Goal: Book appointment/travel/reservation

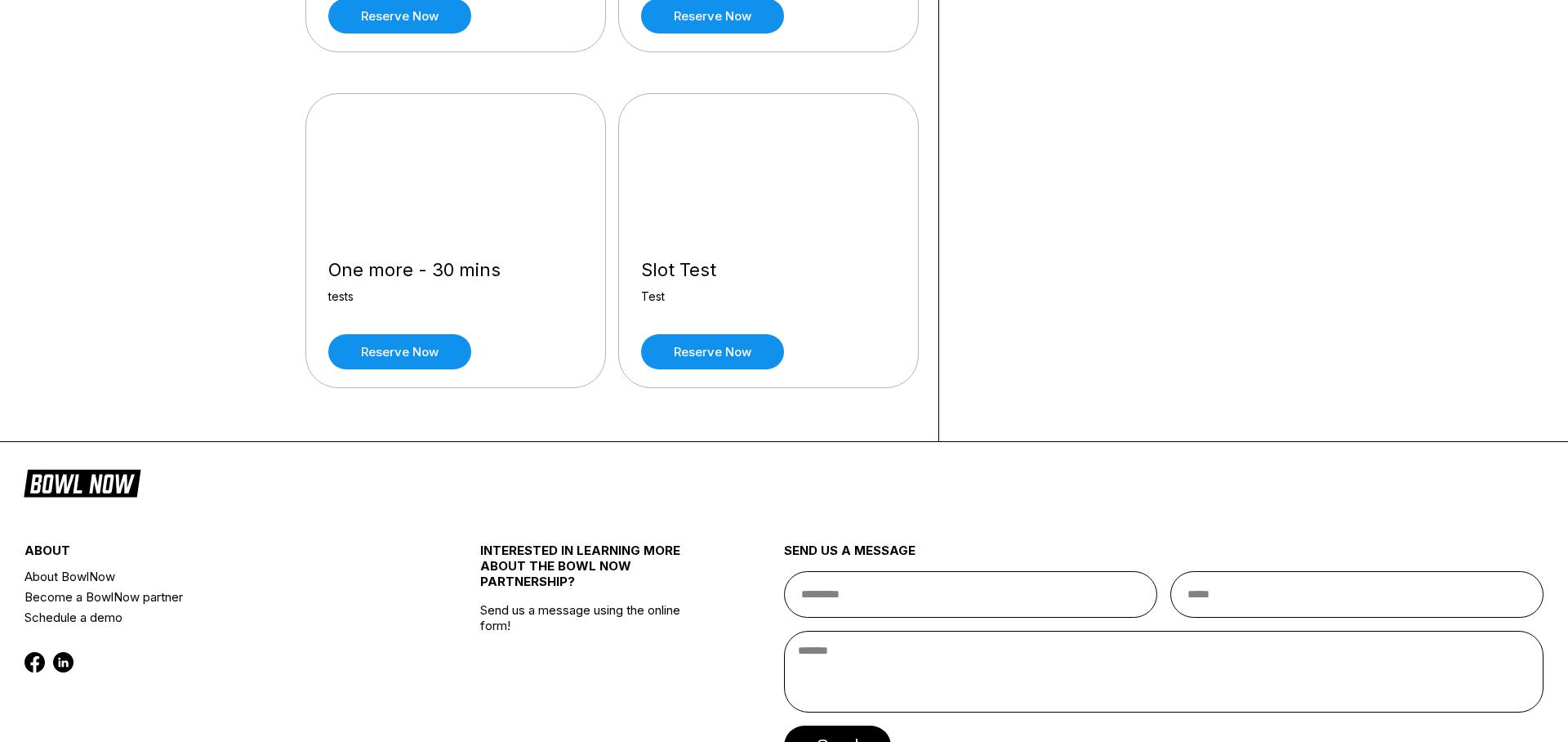
scroll to position [2265, 0]
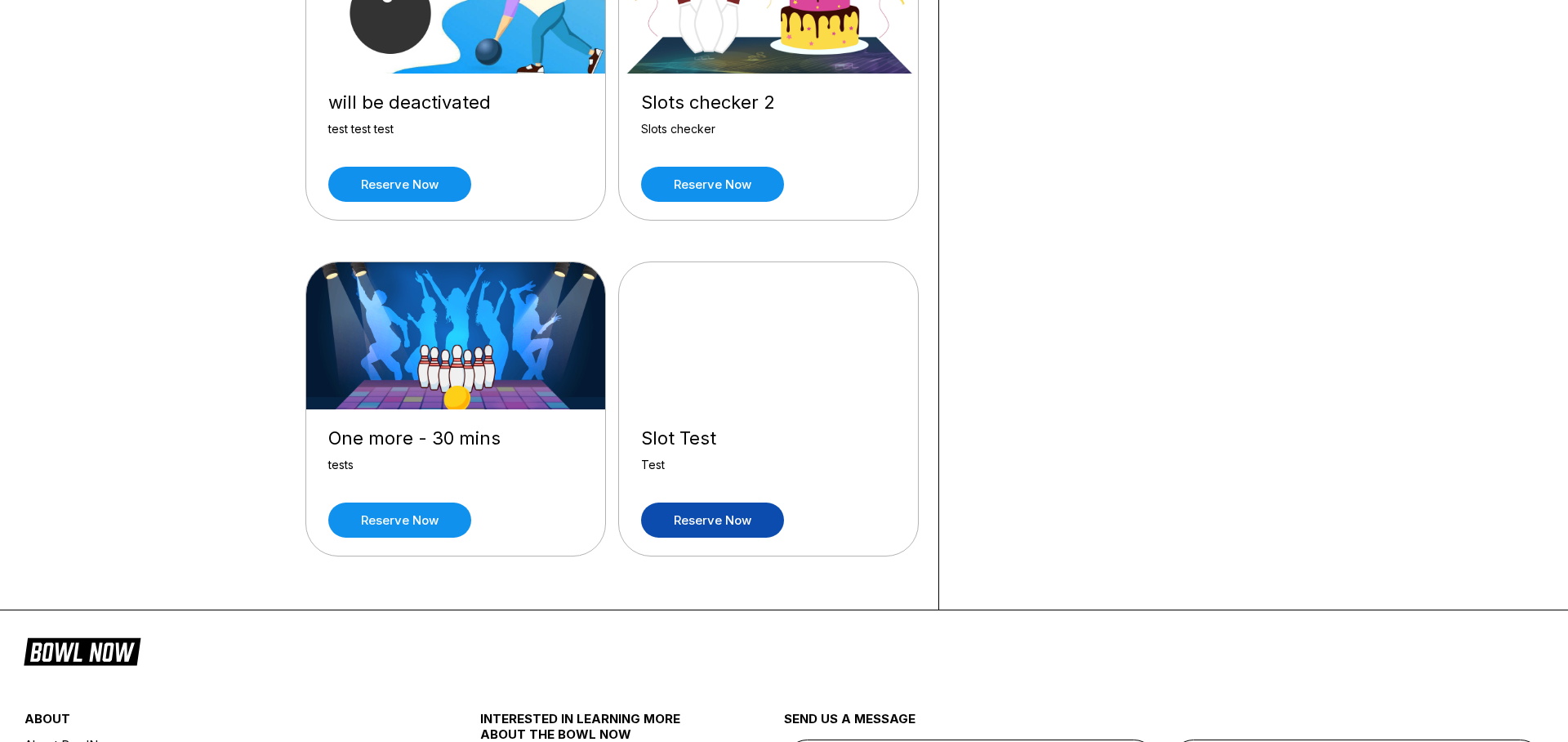
click at [742, 522] on link "Reserve now" at bounding box center [713, 520] width 143 height 35
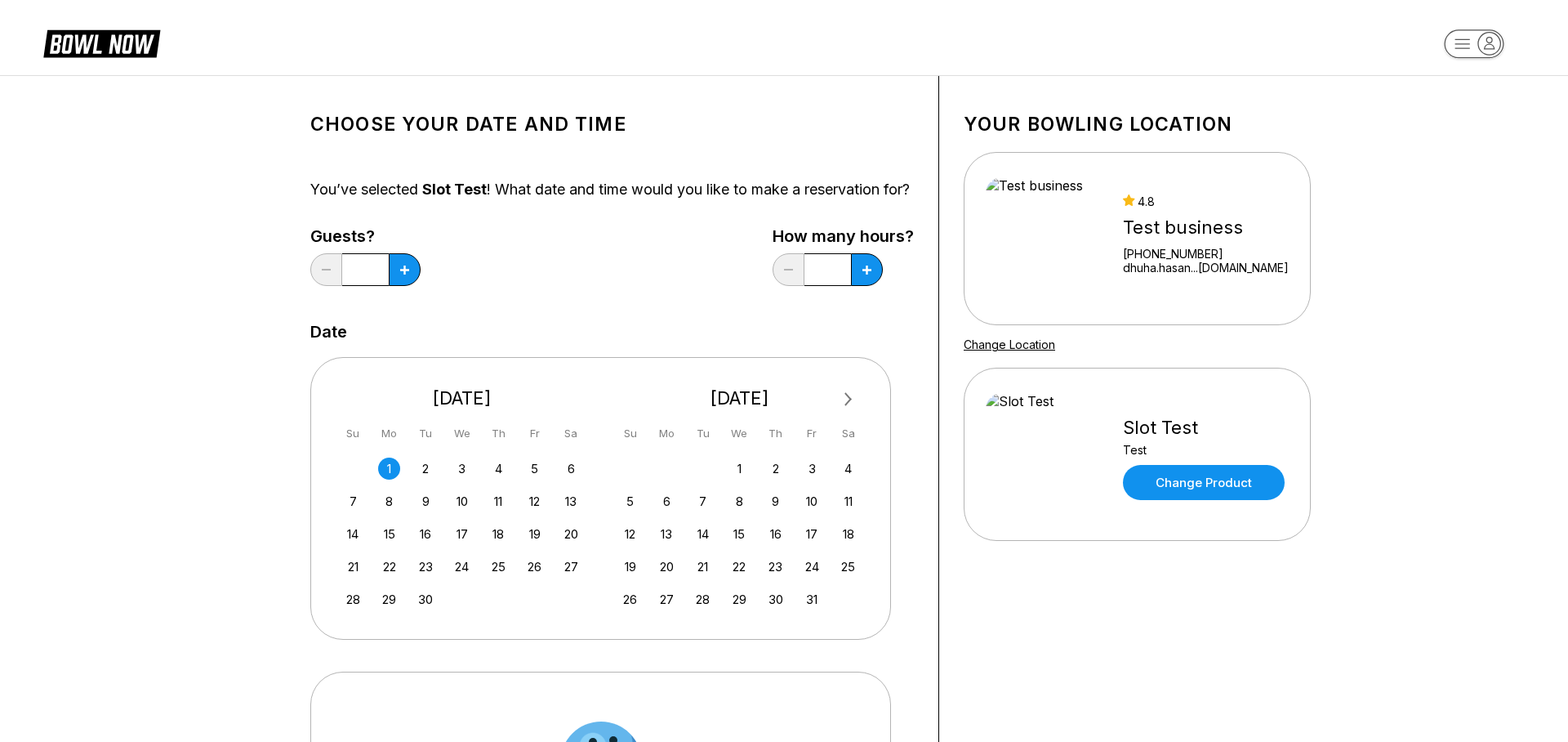
scroll to position [133, 0]
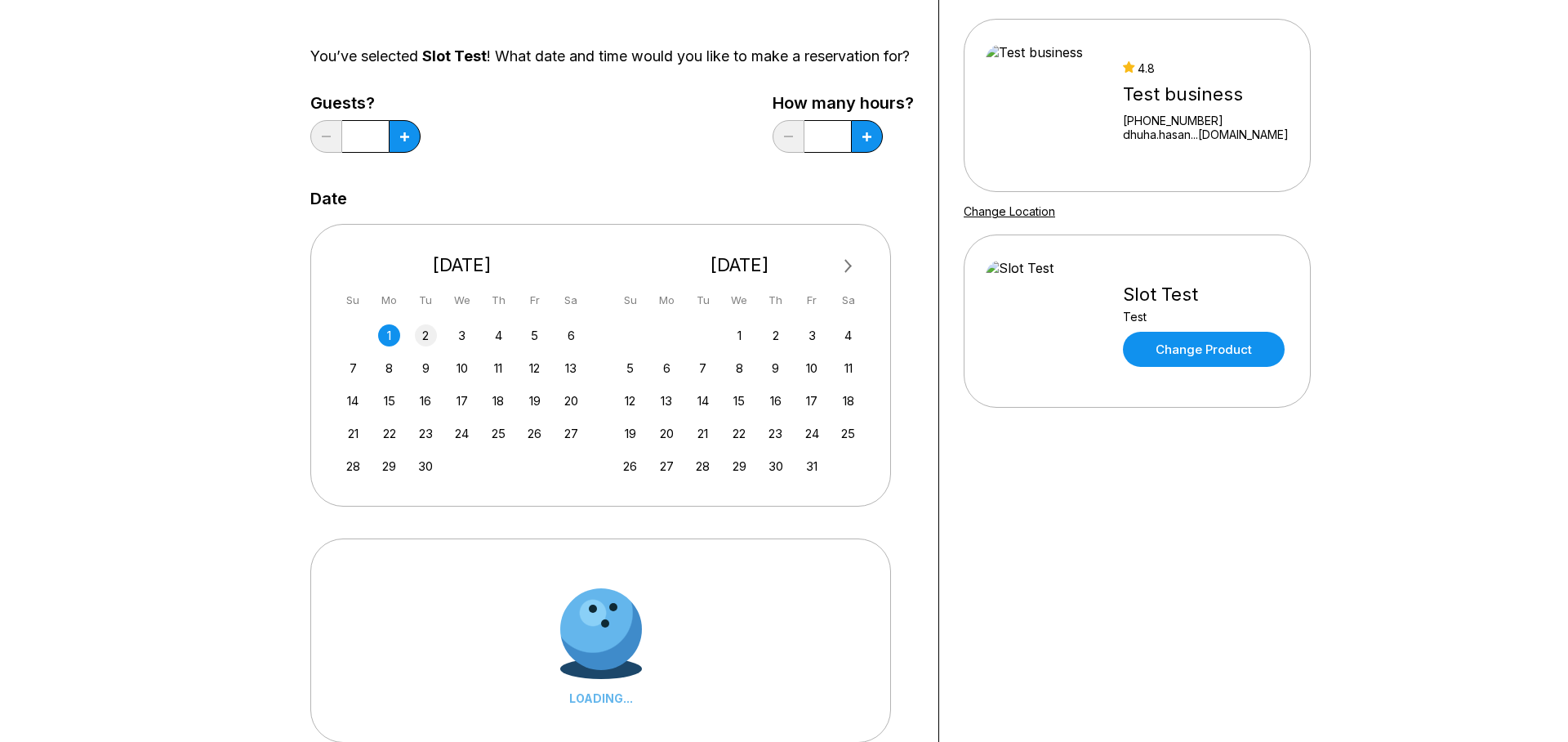
click at [424, 344] on div "2" at bounding box center [426, 335] width 22 height 22
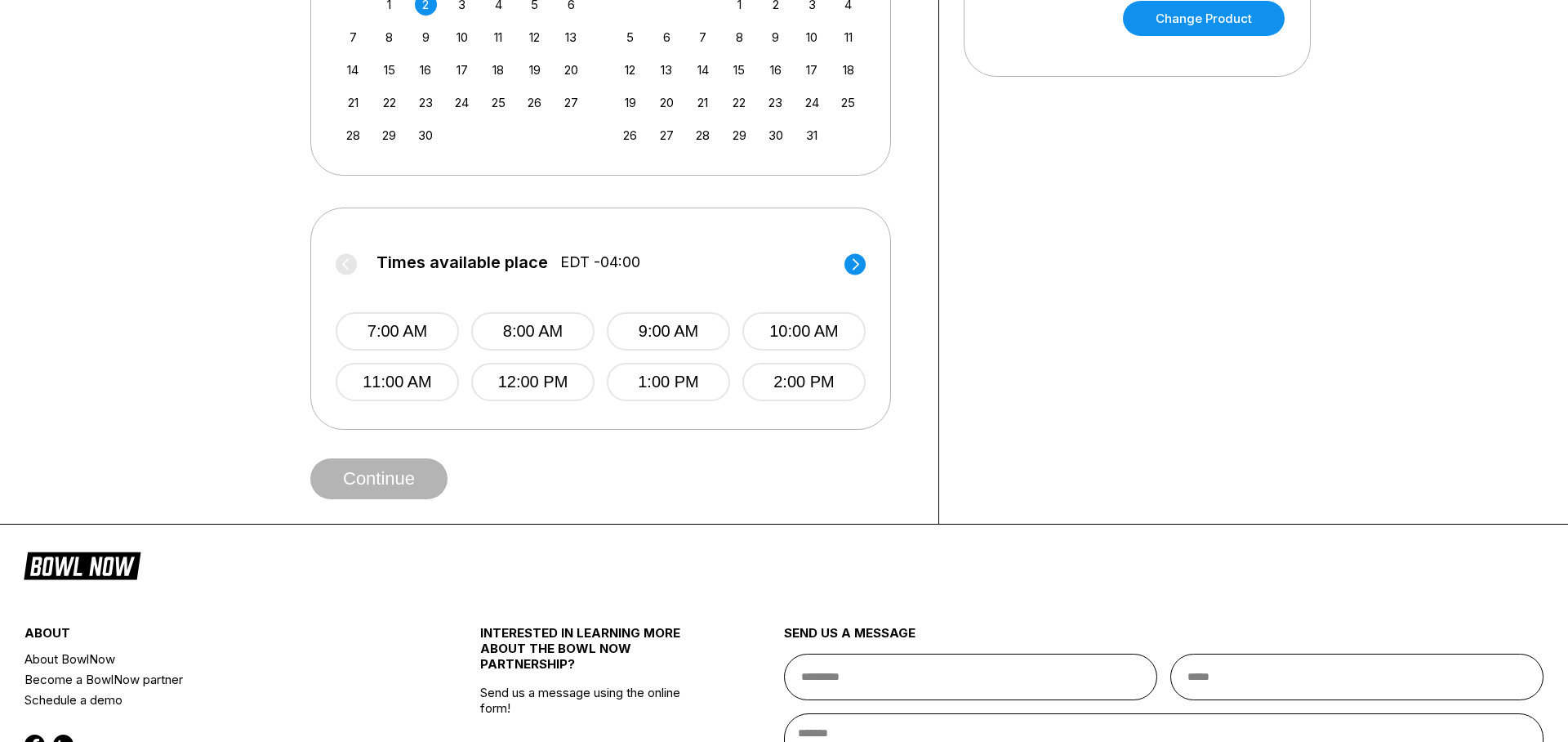
scroll to position [476, 0]
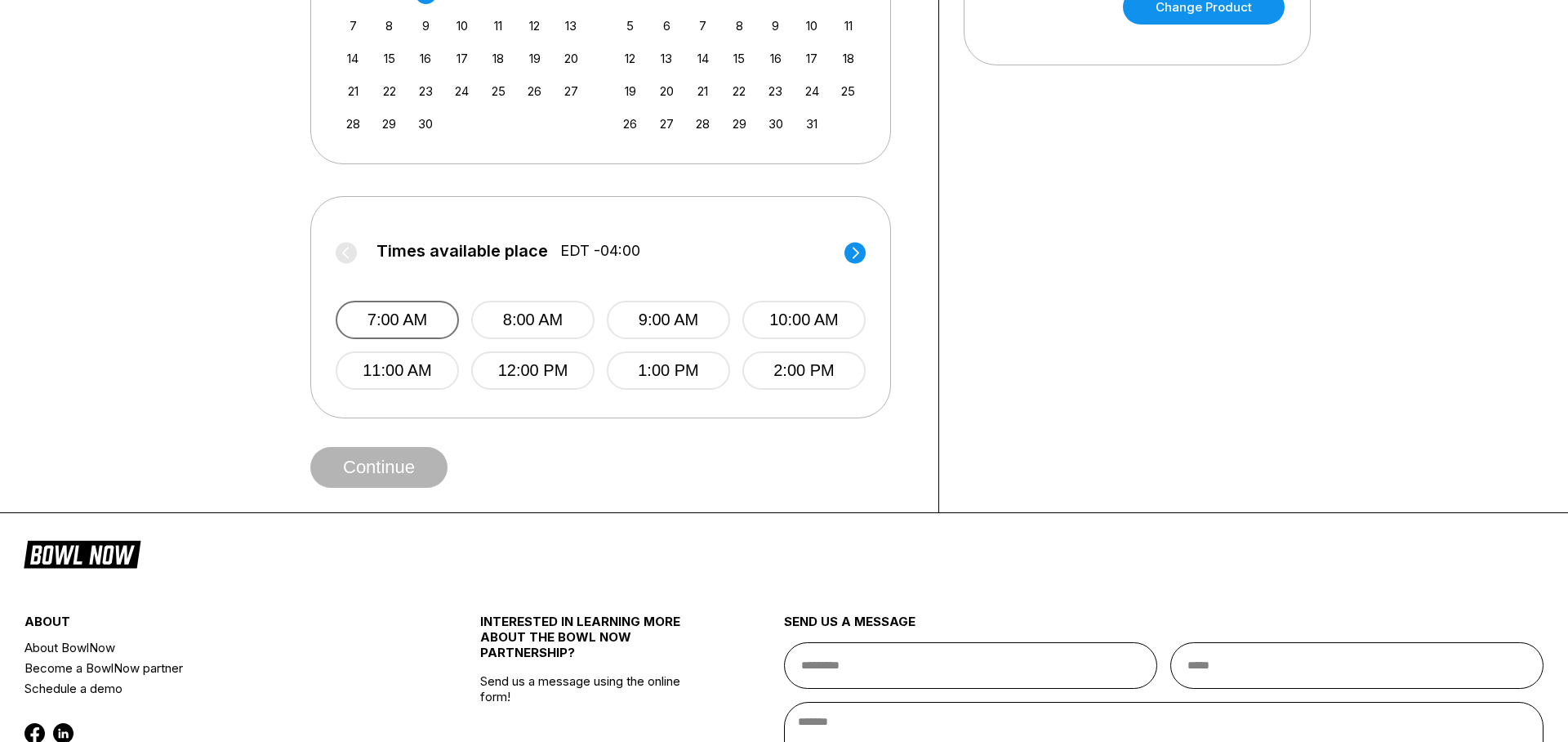
click at [422, 334] on button "7:00 AM" at bounding box center [397, 320] width 124 height 38
click at [407, 487] on button "Continue" at bounding box center [378, 466] width 137 height 41
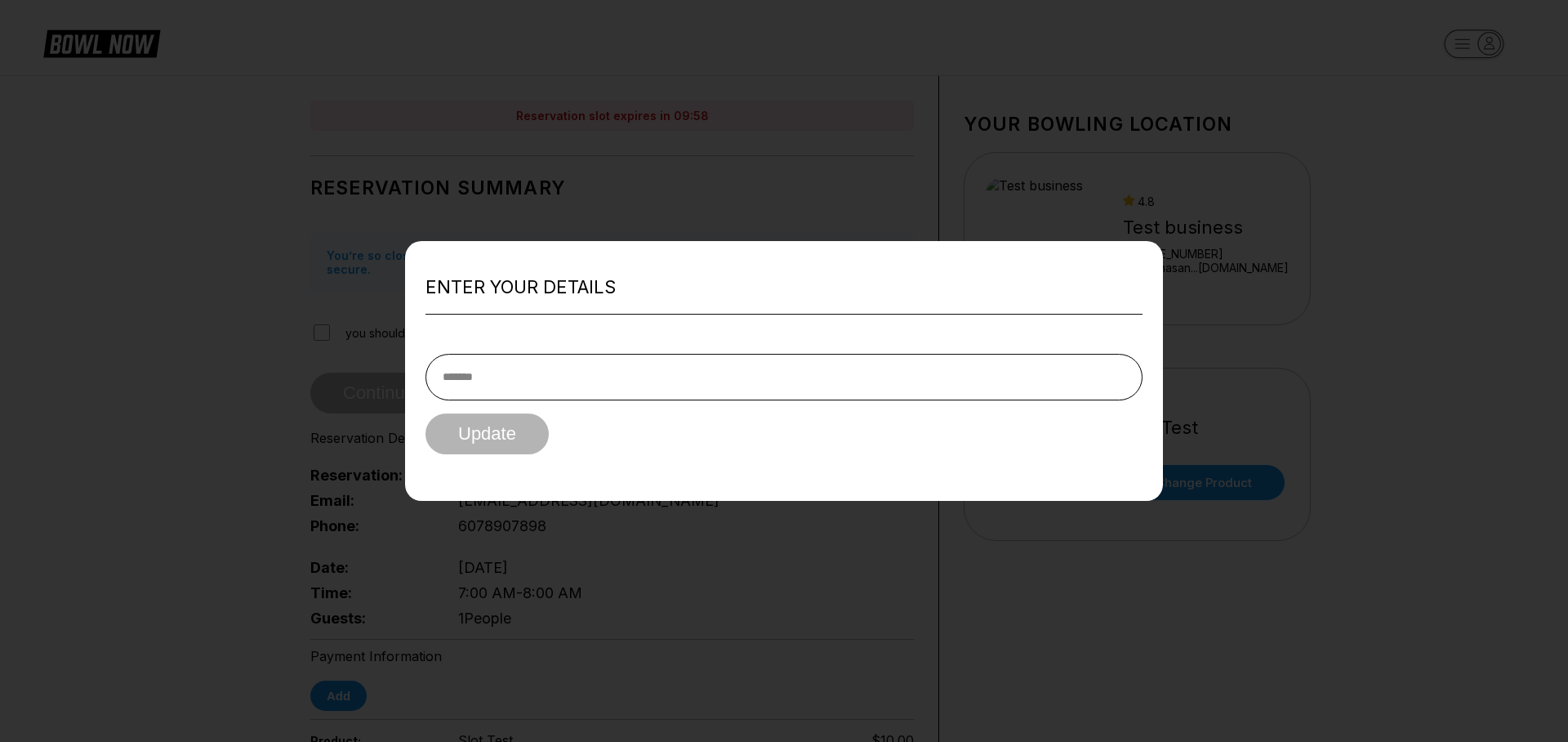
click at [549, 374] on input "text" at bounding box center [784, 377] width 717 height 46
type input "*********"
click at [534, 427] on button "Update" at bounding box center [487, 433] width 124 height 41
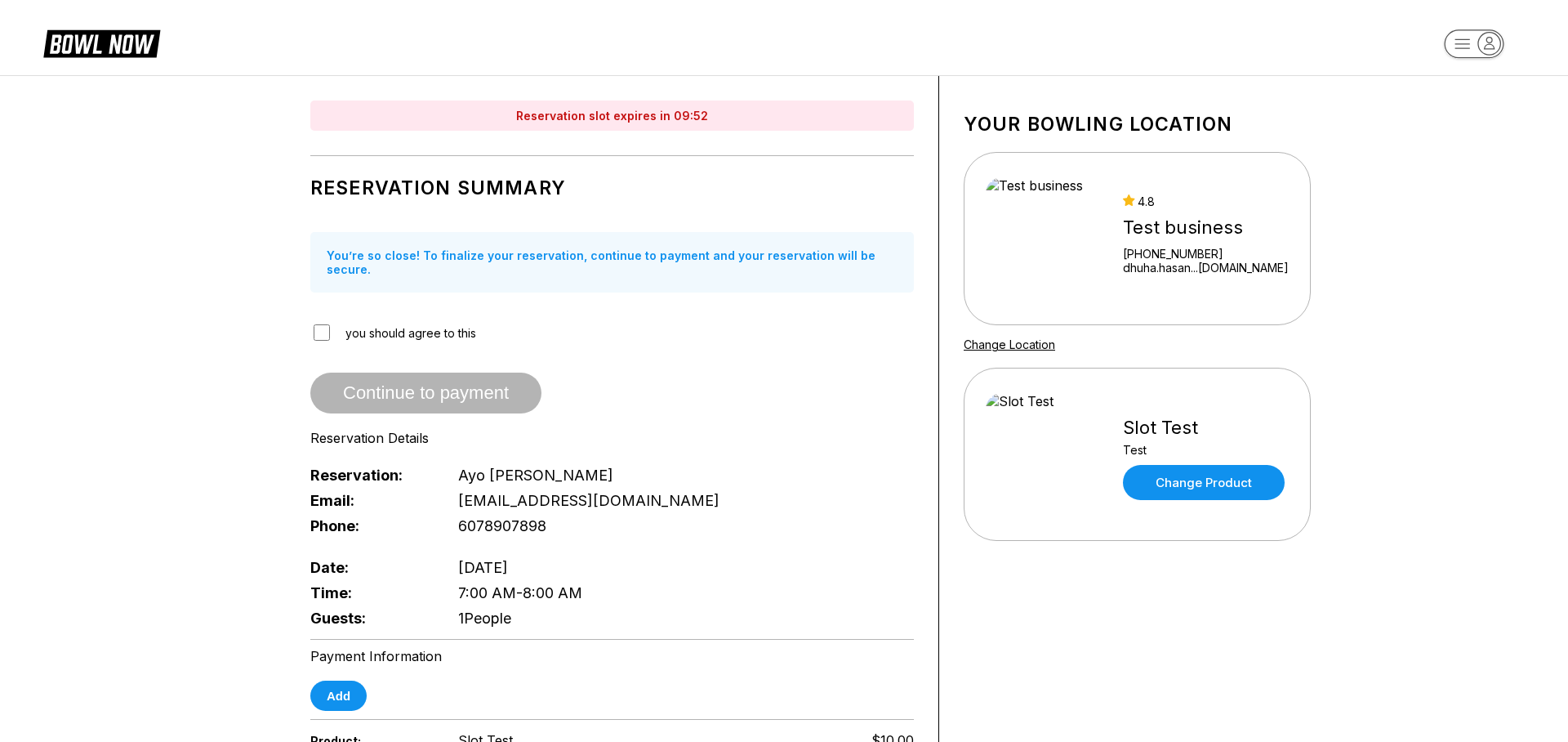
click at [321, 305] on div "Reservation Summary You’re so close! To finalize your reservation, continue to …" at bounding box center [611, 398] width 603 height 466
click at [365, 686] on button "Add" at bounding box center [338, 696] width 56 height 30
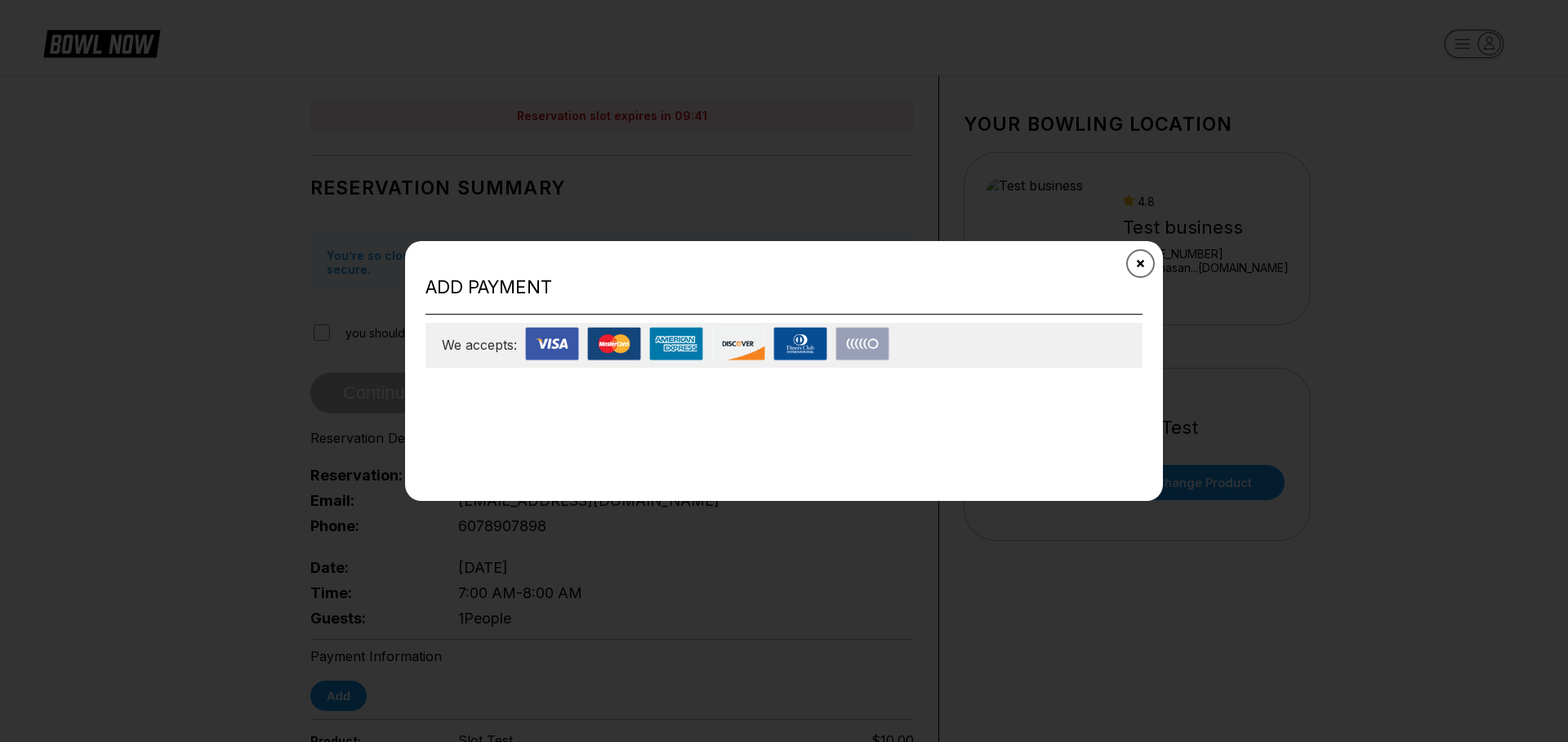
click at [1144, 266] on icon "Close" at bounding box center [1141, 264] width 13 height 13
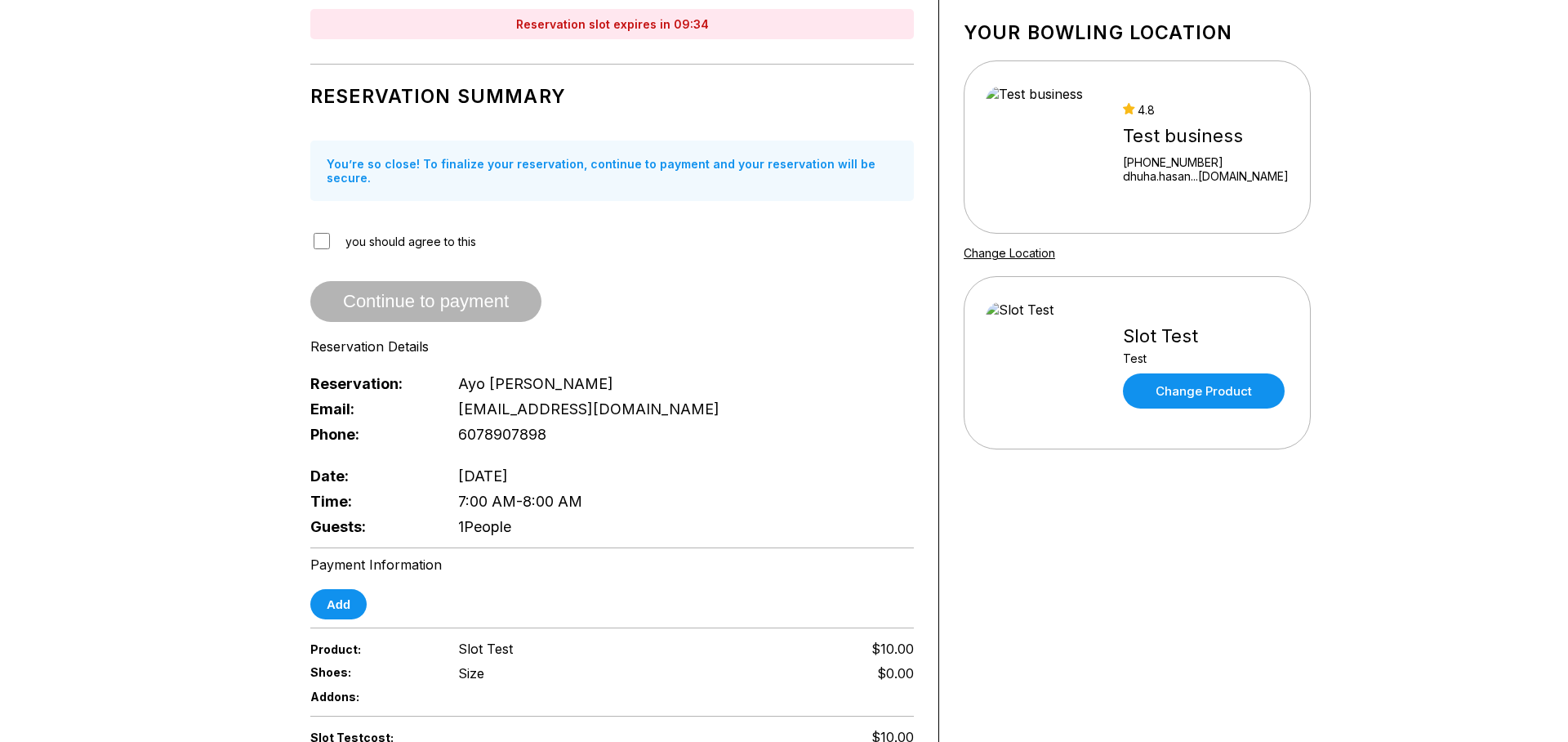
scroll to position [115, 0]
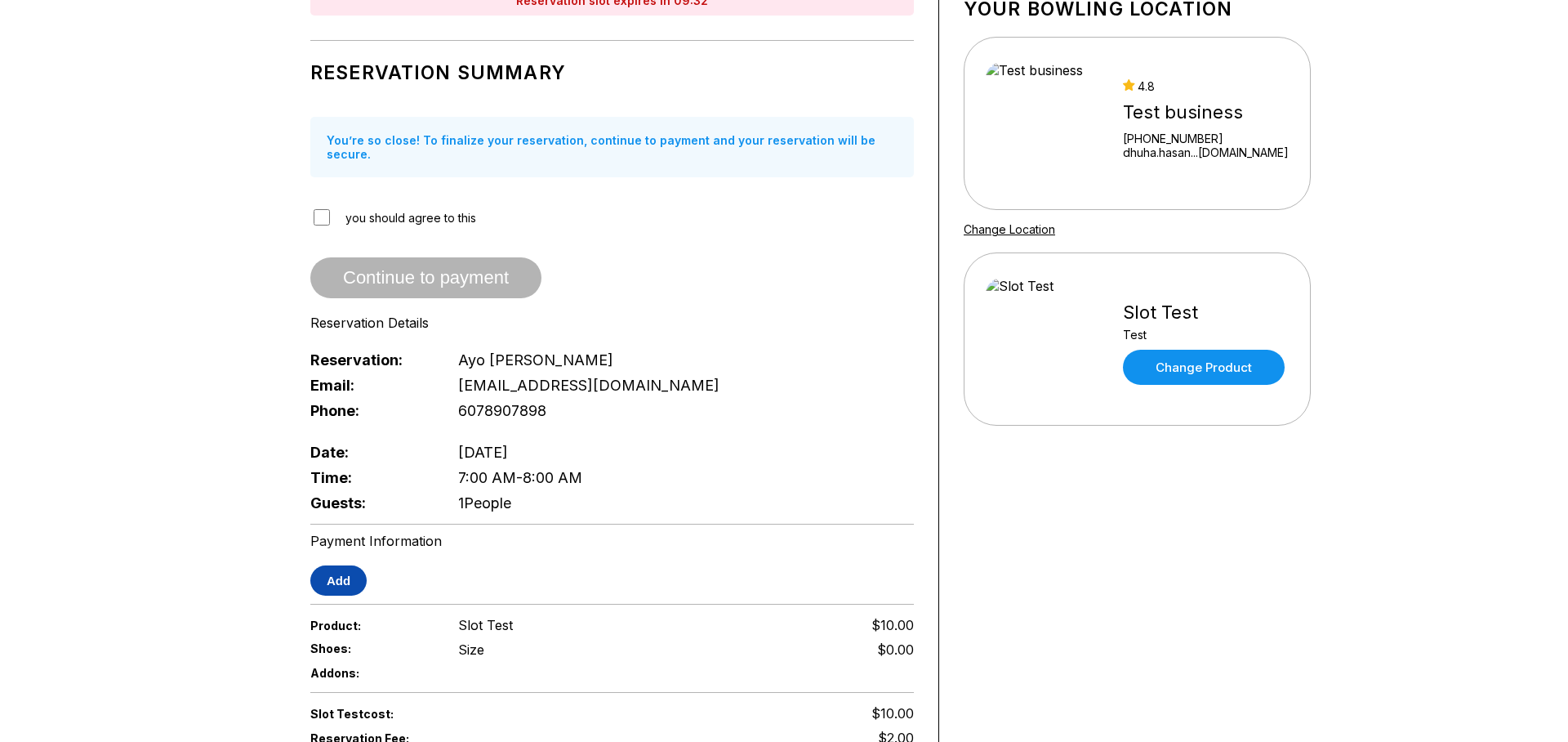
click at [345, 572] on button "Add" at bounding box center [338, 580] width 56 height 30
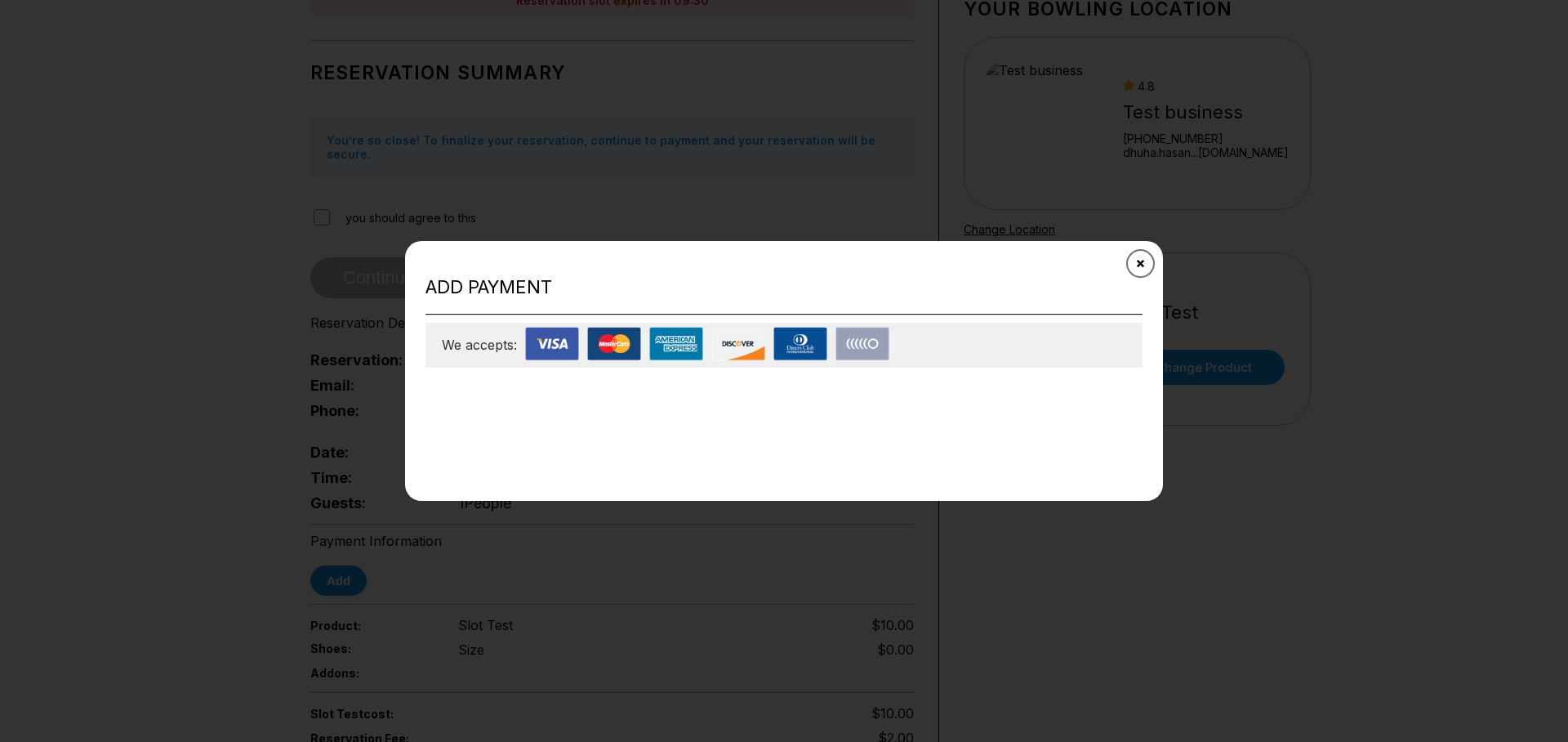
click at [1147, 251] on button "Close" at bounding box center [1140, 263] width 40 height 40
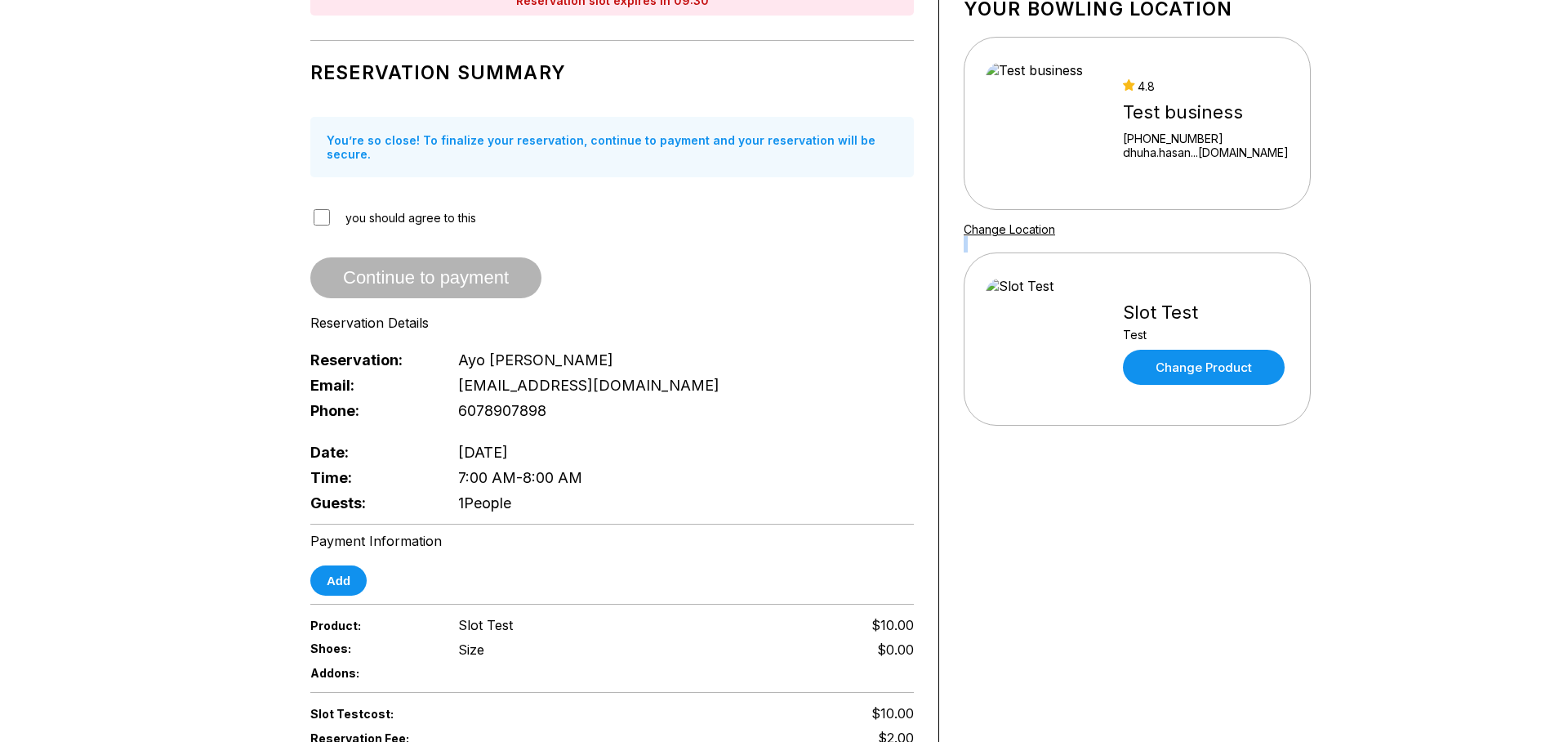
click at [1147, 251] on div "Your bowling location 4.8 Test business [PHONE_NUMBER] dhuha.hasan...[DOMAIN_NA…" at bounding box center [1137, 462] width 396 height 1003
